Goal: Task Accomplishment & Management: Manage account settings

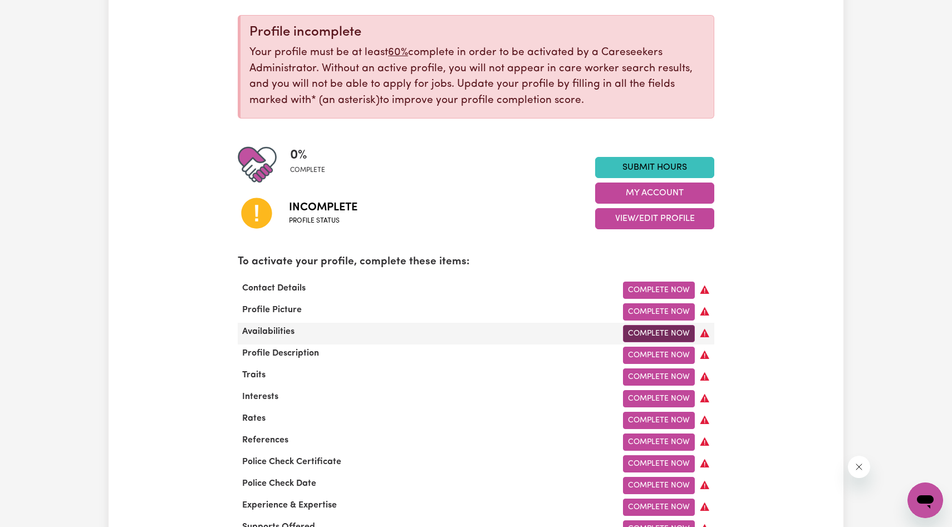
scroll to position [130, 0]
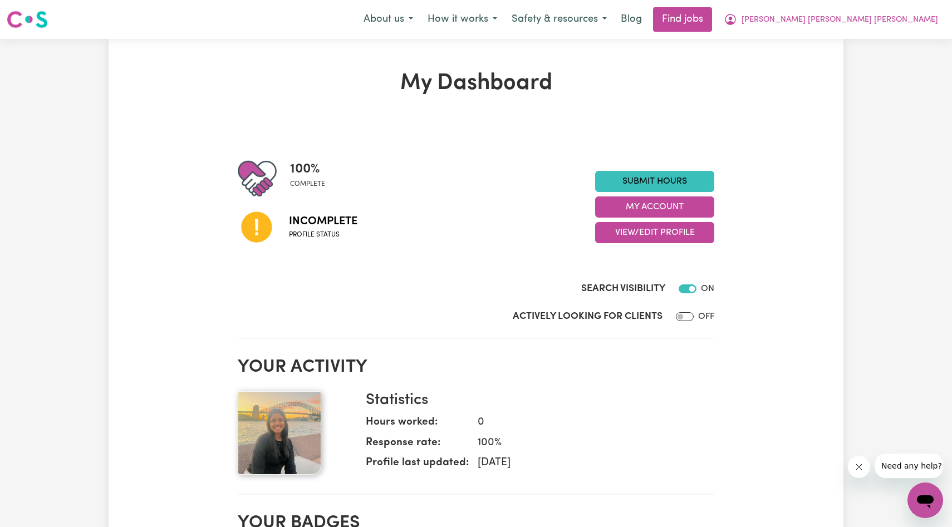
click at [302, 238] on span "Profile status" at bounding box center [323, 235] width 68 height 10
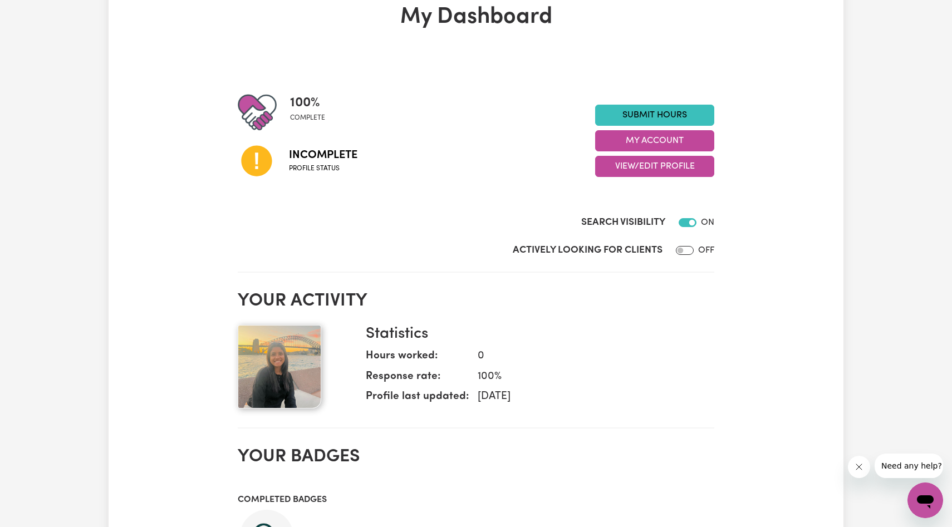
scroll to position [92, 0]
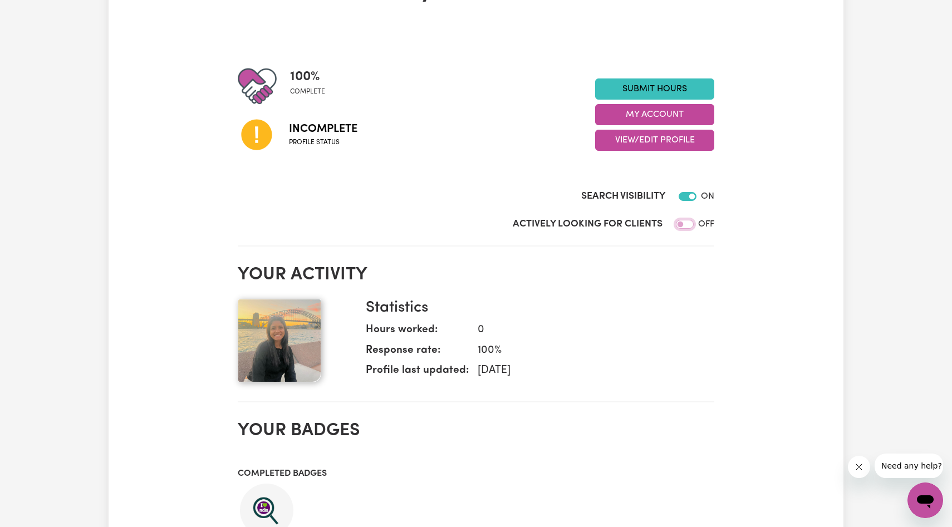
click at [681, 220] on input "Actively Looking for Clients" at bounding box center [685, 224] width 18 height 9
checkbox input "true"
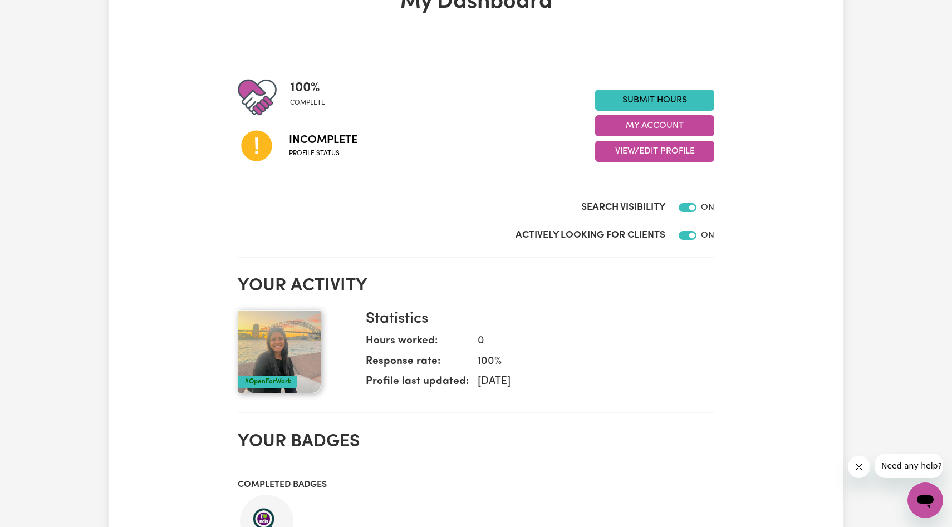
scroll to position [0, 0]
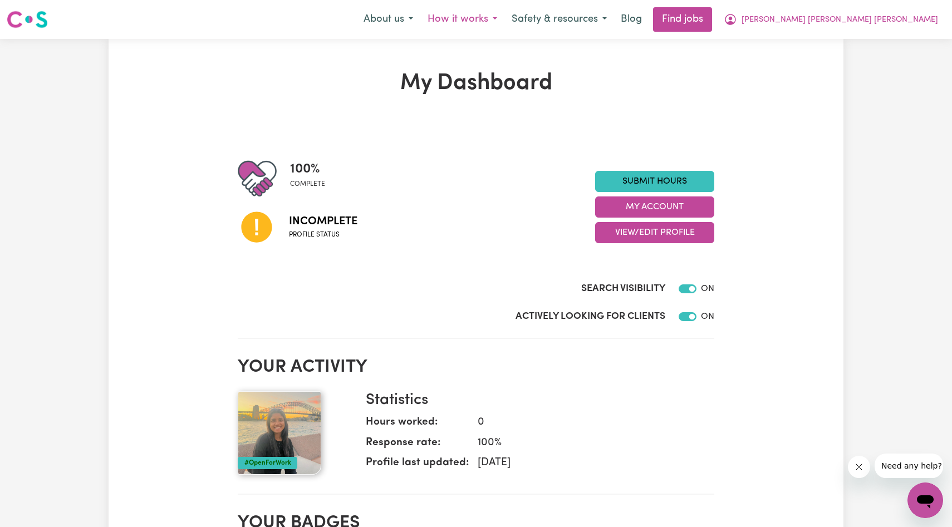
click at [468, 18] on button "How it works" at bounding box center [462, 19] width 84 height 23
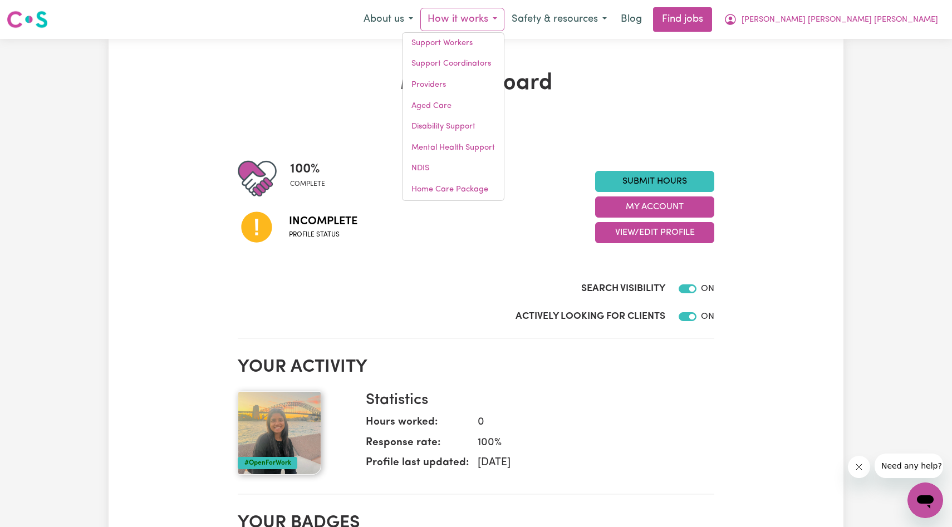
click at [494, 266] on div "Search Visibility ON" at bounding box center [476, 278] width 476 height 46
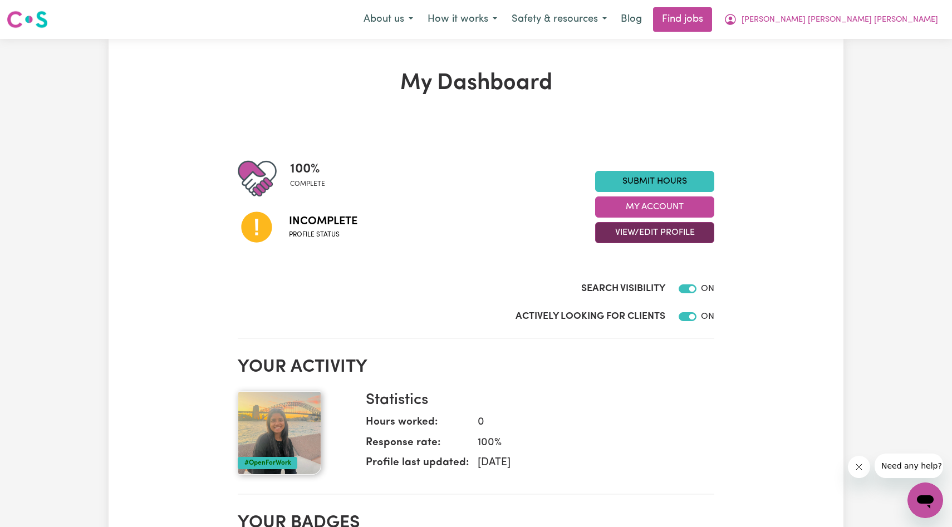
click at [632, 226] on button "View/Edit Profile" at bounding box center [654, 232] width 119 height 21
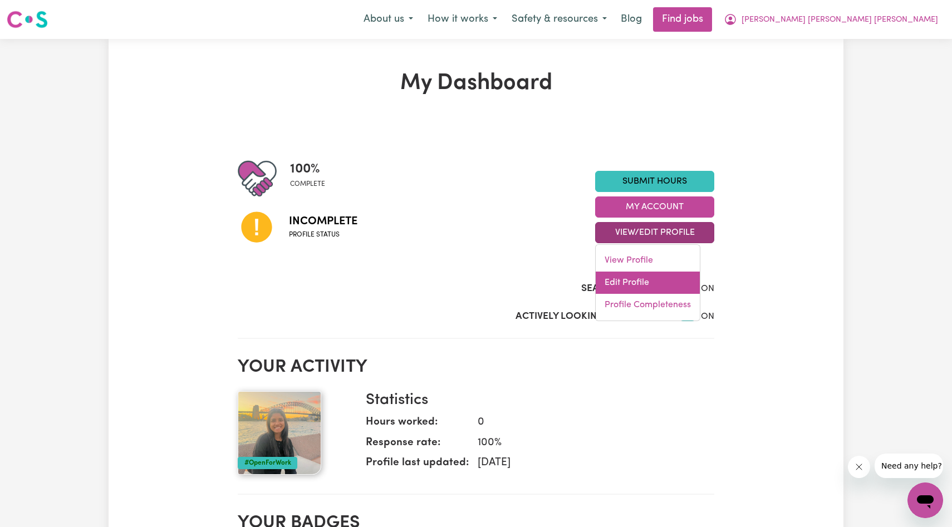
click at [641, 274] on link "Edit Profile" at bounding box center [648, 283] width 104 height 22
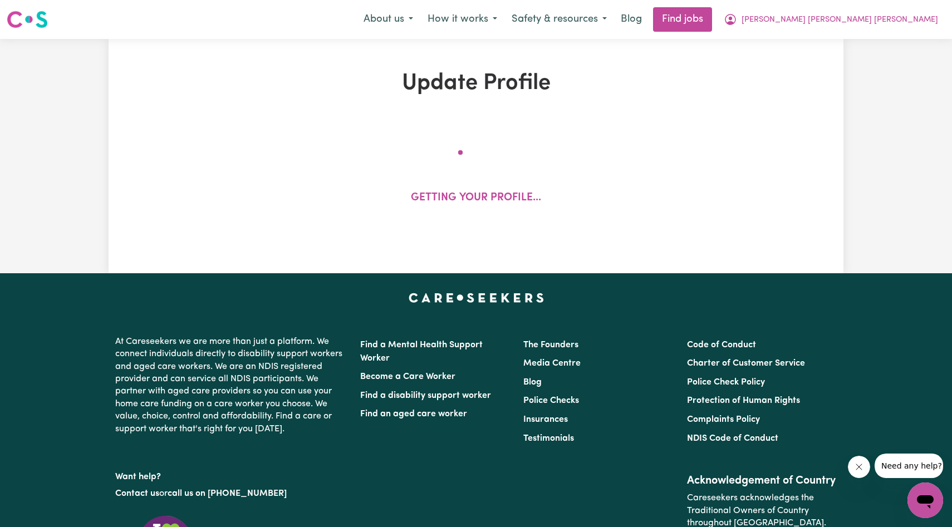
select select "female"
select select "Student Visa"
select select "Studying a healthcare related degree or qualification"
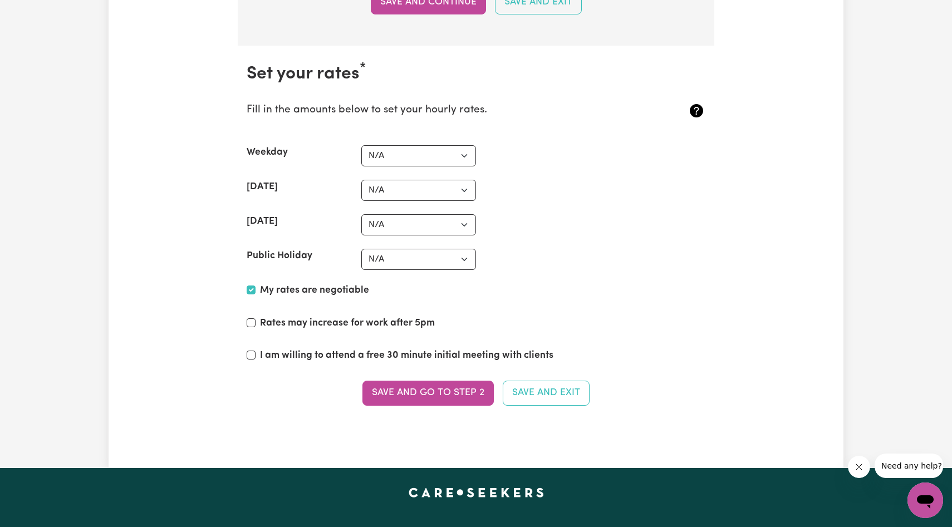
scroll to position [2575, 0]
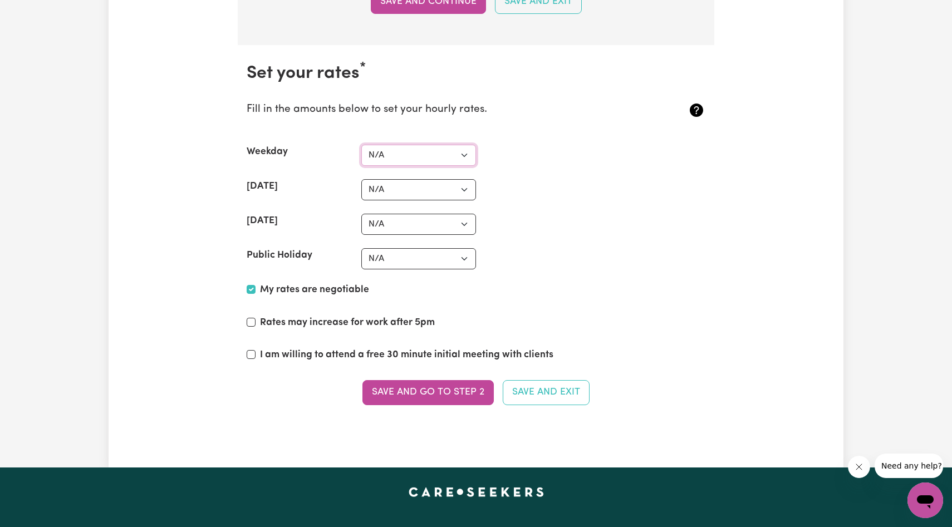
click at [398, 159] on select "N/A $37 $38 $39 $40 $41 $42 $43 $44 $45 $46 $47 $48 $49 $50 $51 $52 $53 $54 $55…" at bounding box center [418, 155] width 115 height 21
click at [436, 392] on button "Save and go to Step 2" at bounding box center [427, 392] width 131 height 24
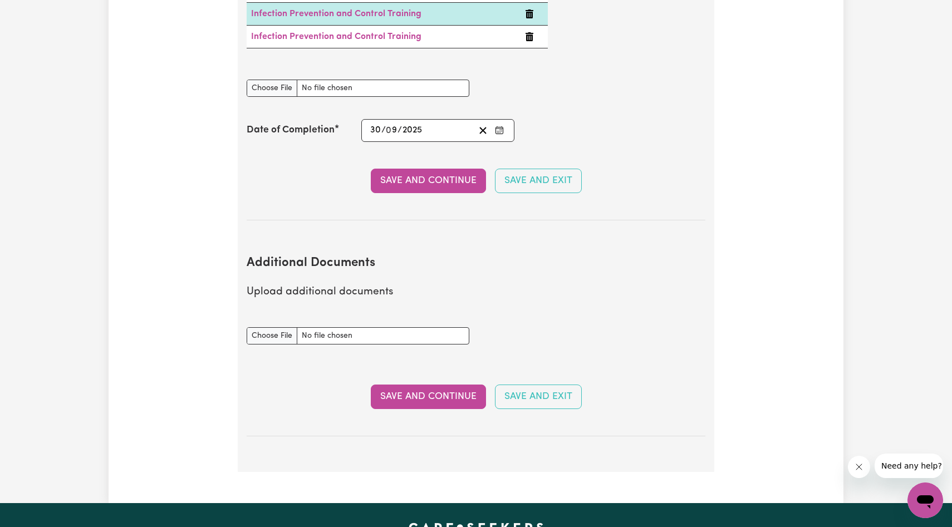
scroll to position [2094, 0]
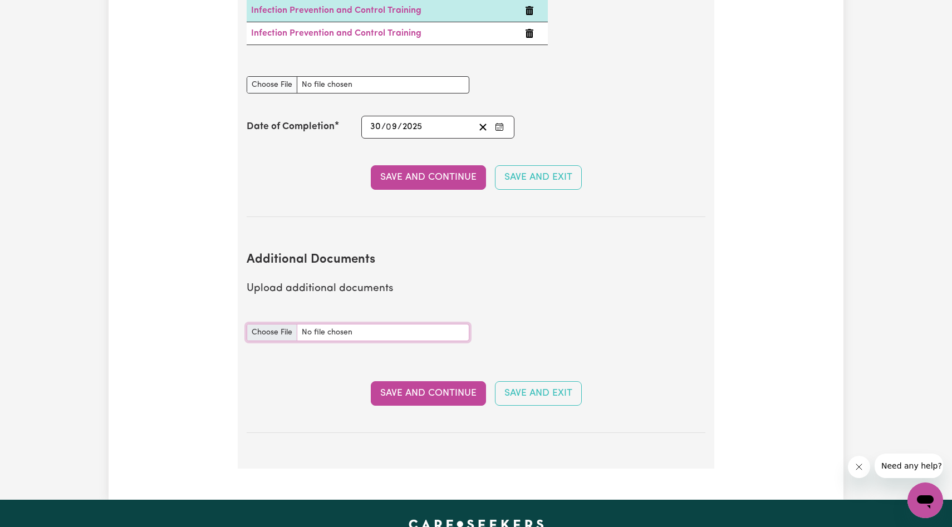
click at [265, 324] on input "Additional Documents document" at bounding box center [358, 332] width 223 height 17
click at [447, 381] on button "Save and Continue" at bounding box center [428, 393] width 115 height 24
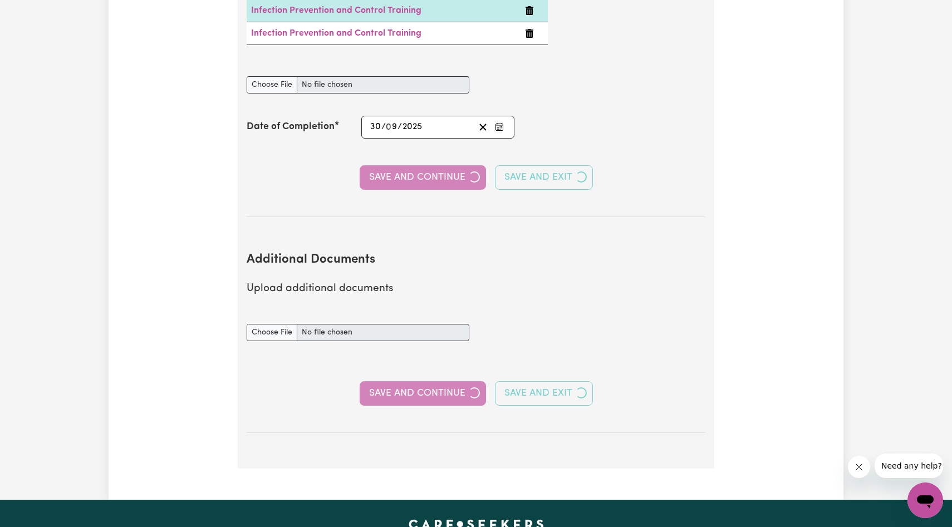
select select "2024"
select select "2025"
select select "Certificate III (Individual Support)"
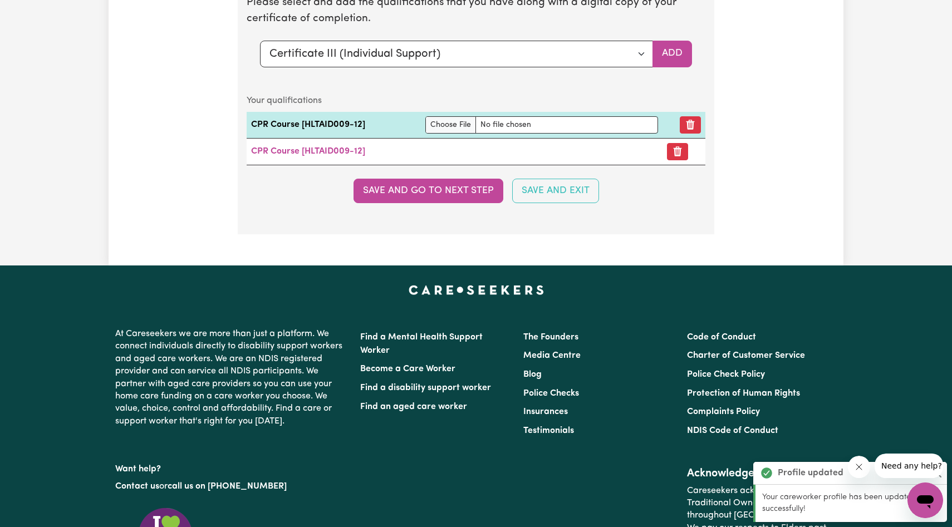
scroll to position [2932, 0]
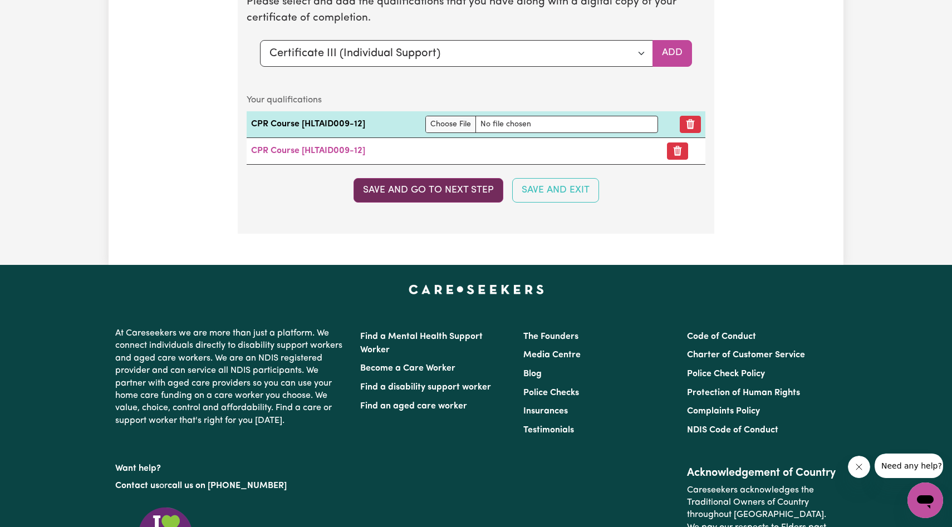
click at [426, 191] on button "Save and go to next step" at bounding box center [428, 190] width 150 height 24
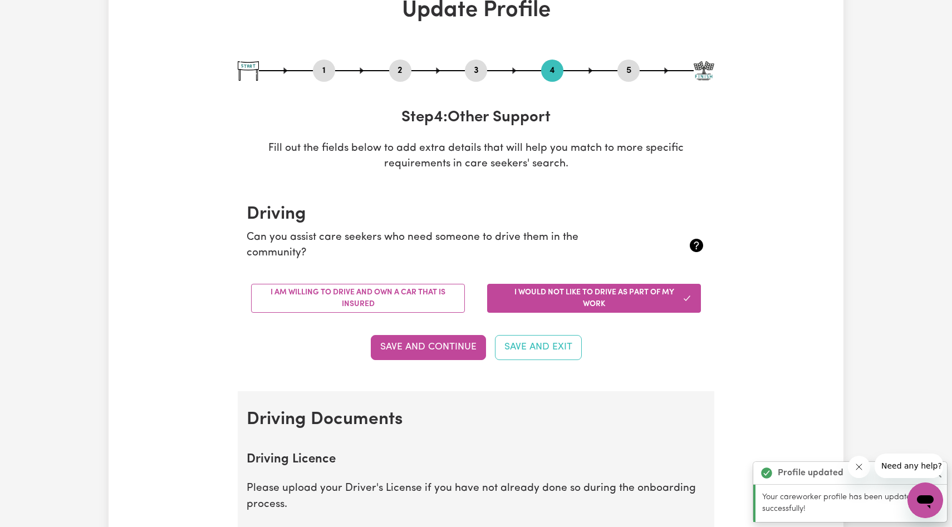
scroll to position [0, 0]
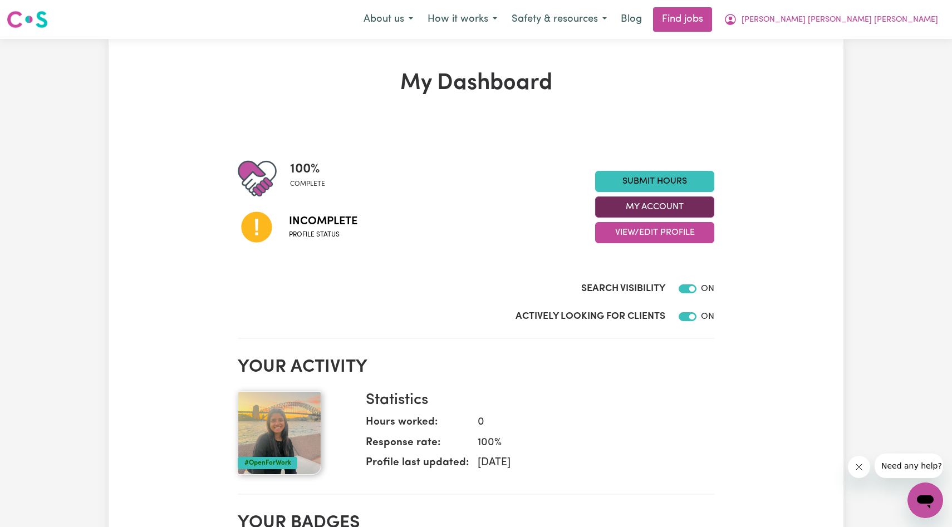
click at [642, 203] on button "My Account" at bounding box center [654, 206] width 119 height 21
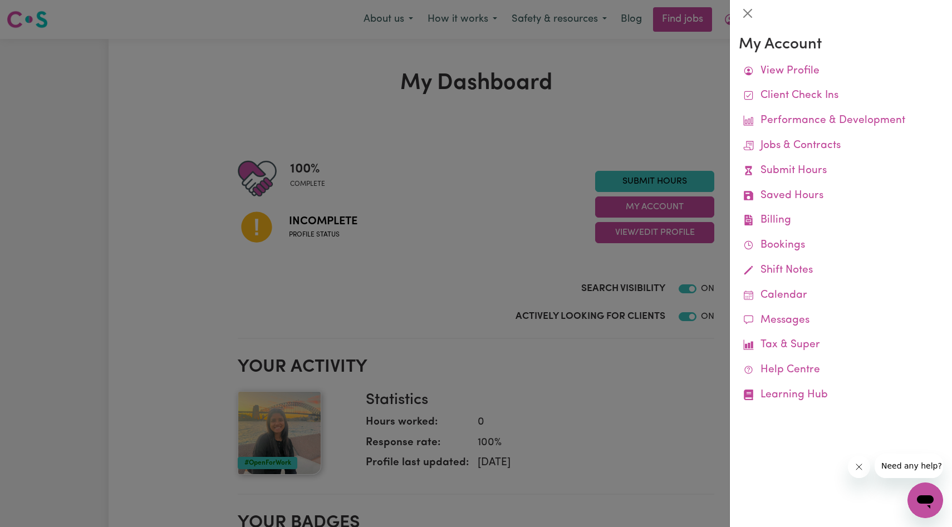
click at [653, 378] on div at bounding box center [476, 263] width 952 height 527
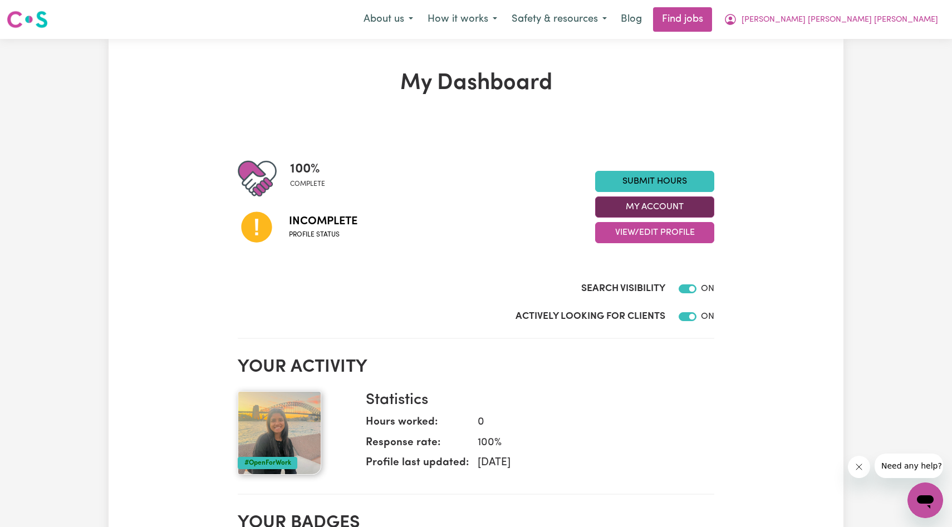
click at [659, 206] on button "My Account" at bounding box center [654, 206] width 119 height 21
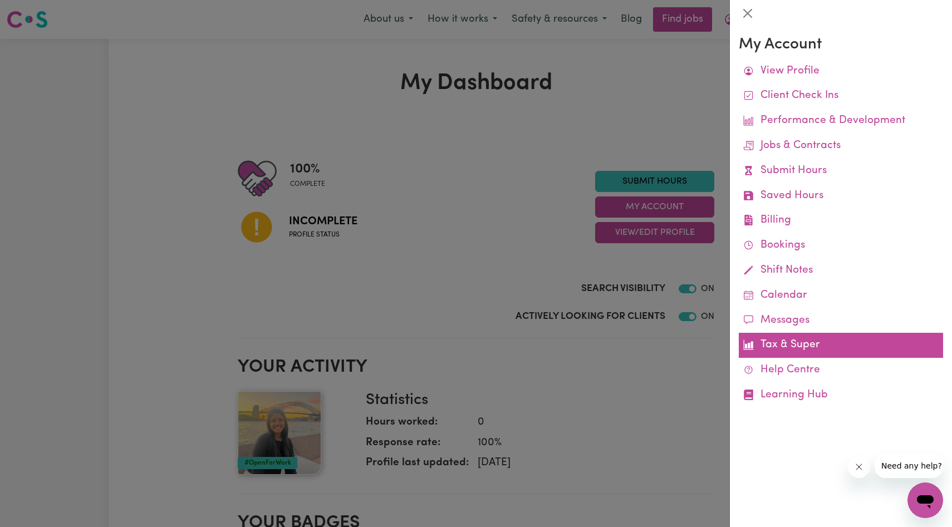
click at [777, 351] on link "Tax & Super" at bounding box center [841, 345] width 204 height 25
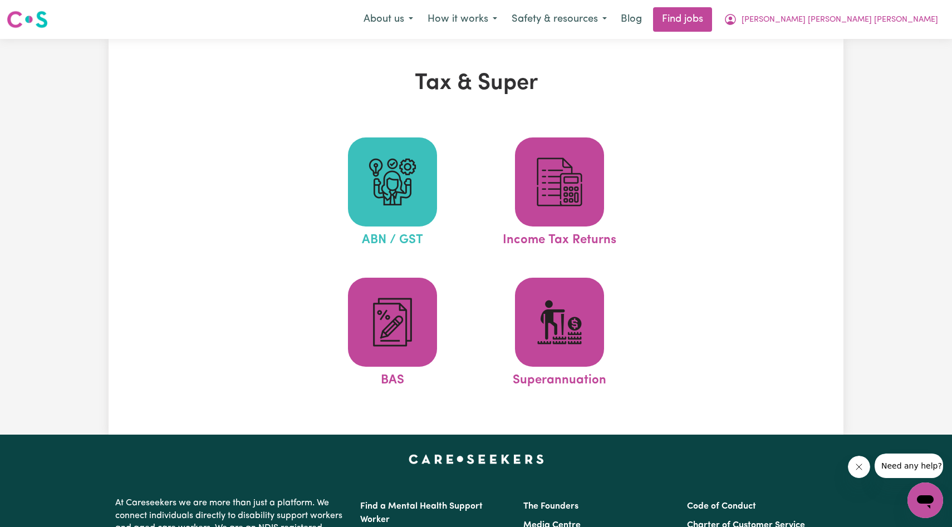
click at [407, 191] on img at bounding box center [392, 181] width 53 height 53
